Goal: Navigation & Orientation: Find specific page/section

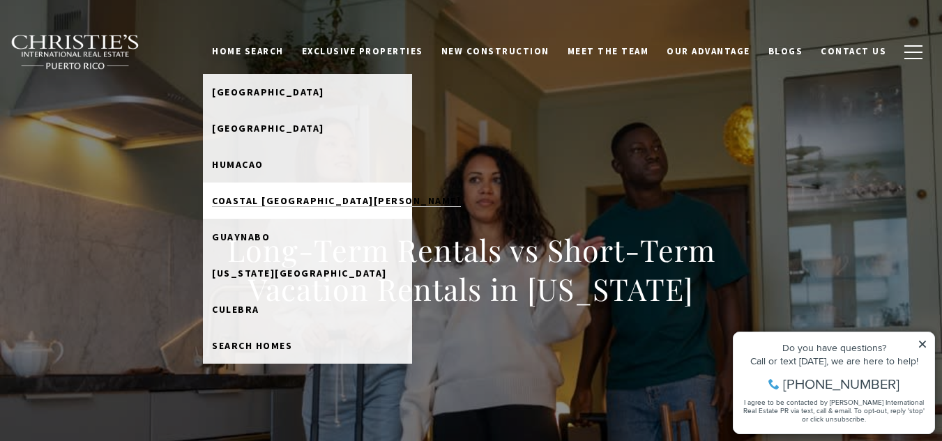
click at [310, 204] on span "Coastal [GEOGRAPHIC_DATA][PERSON_NAME]" at bounding box center [336, 201] width 249 height 13
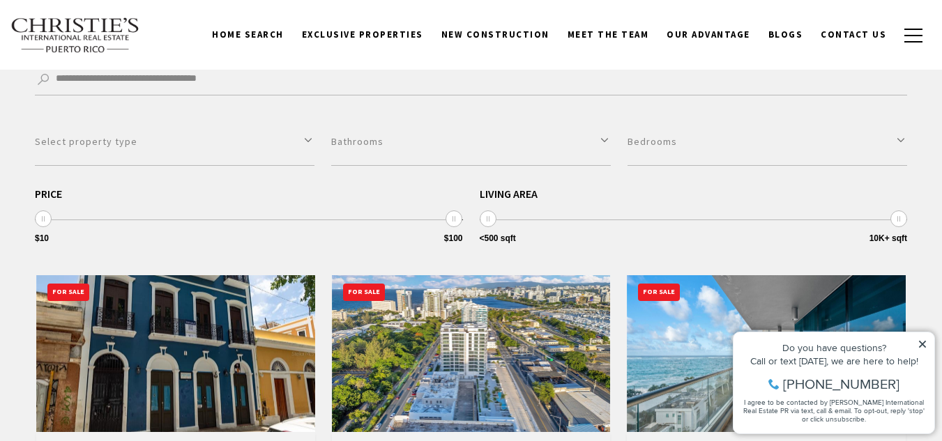
scroll to position [209, 0]
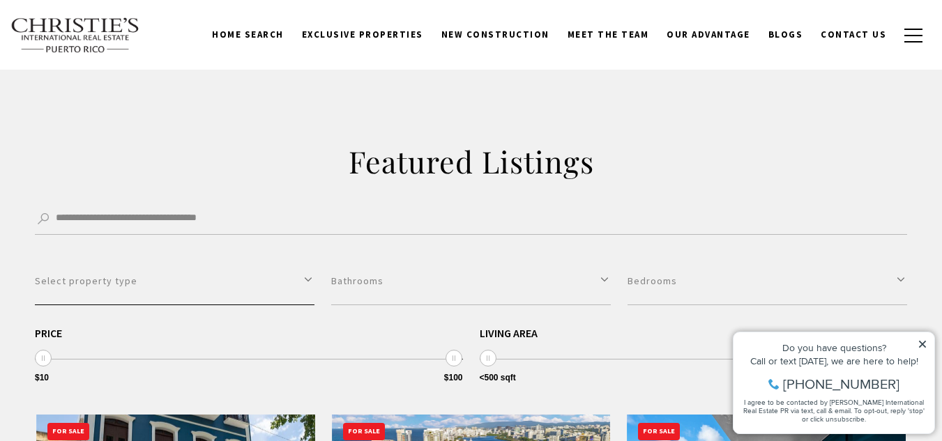
click at [307, 282] on button "Select property type" at bounding box center [175, 281] width 280 height 48
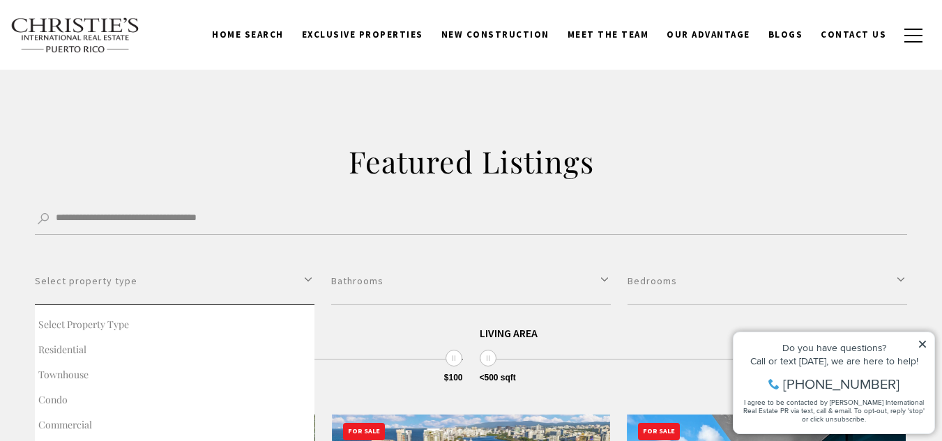
click at [307, 282] on button "Select property type" at bounding box center [175, 281] width 280 height 48
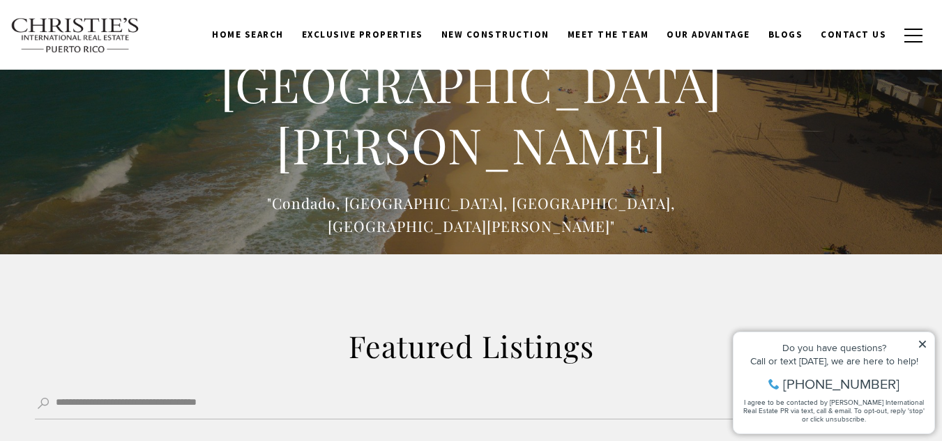
scroll to position [0, 0]
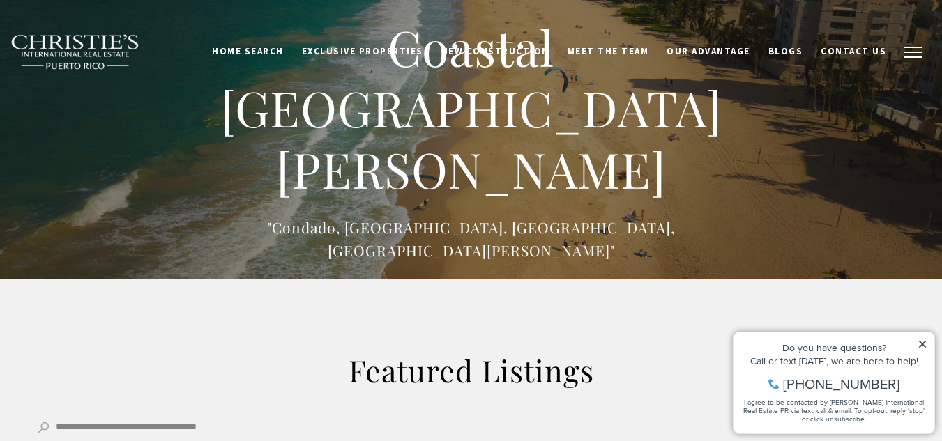
click at [915, 45] on button "button" at bounding box center [913, 52] width 36 height 40
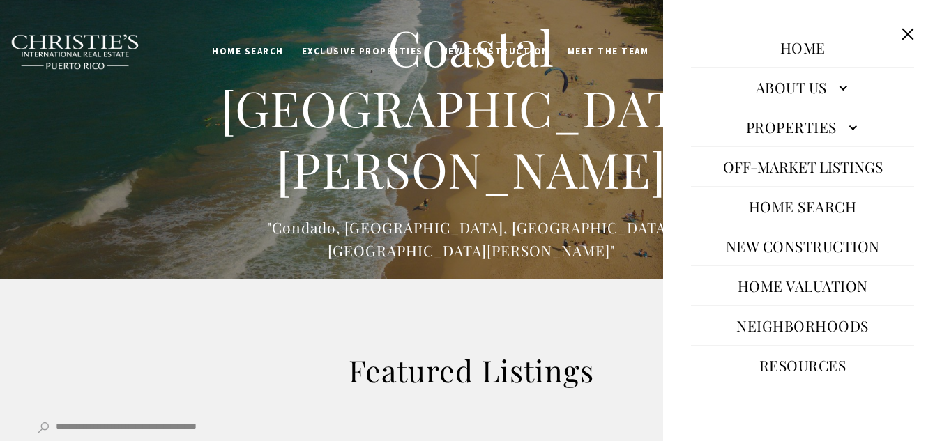
click at [845, 120] on link "Properties" at bounding box center [802, 126] width 223 height 33
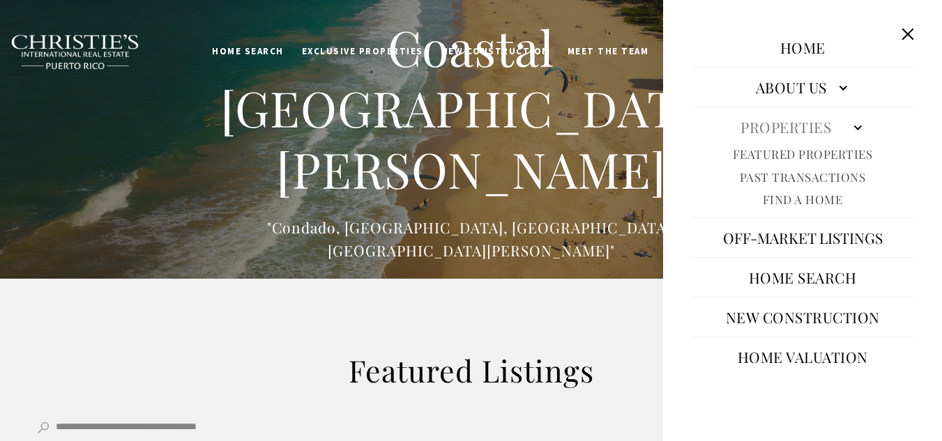
click at [849, 126] on link "Properties" at bounding box center [802, 126] width 223 height 33
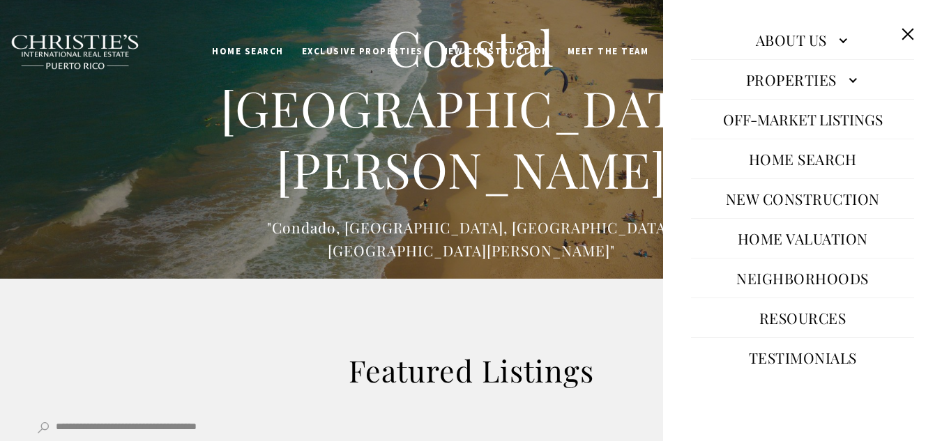
scroll to position [93, 0]
